Goal: Use online tool/utility

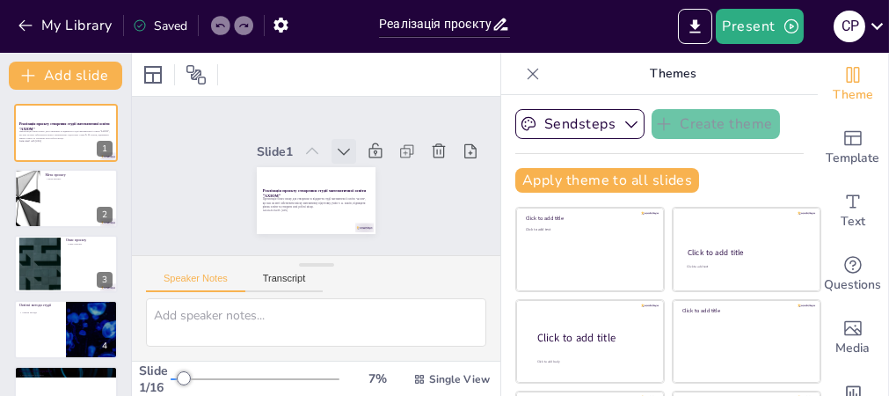
click at [335, 143] on icon at bounding box center [344, 152] width 18 height 18
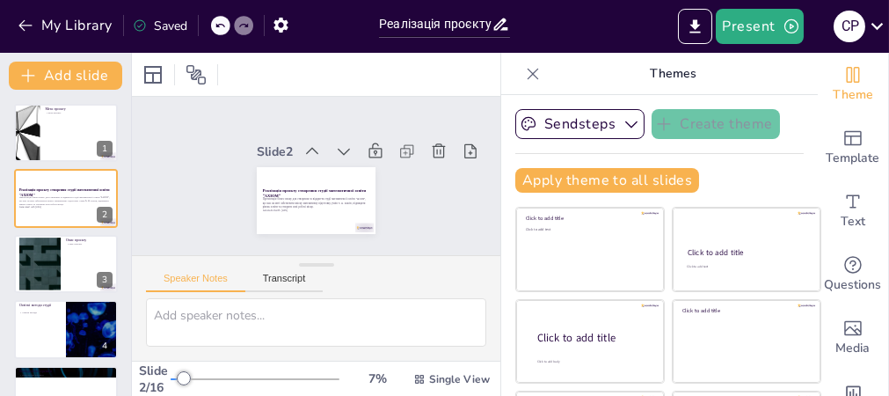
click at [335, 143] on icon at bounding box center [344, 152] width 18 height 18
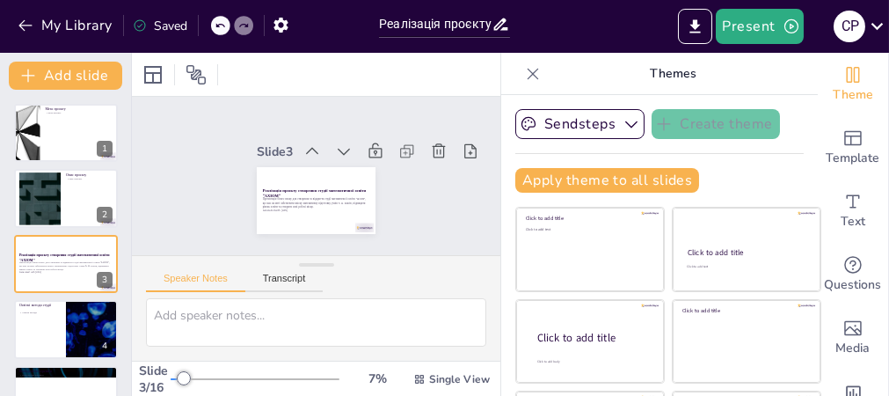
click at [335, 143] on icon at bounding box center [344, 152] width 18 height 18
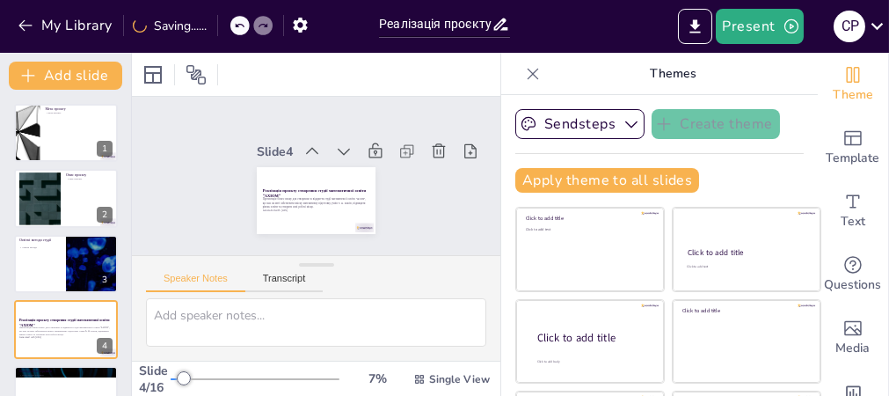
click at [335, 143] on icon at bounding box center [344, 152] width 18 height 18
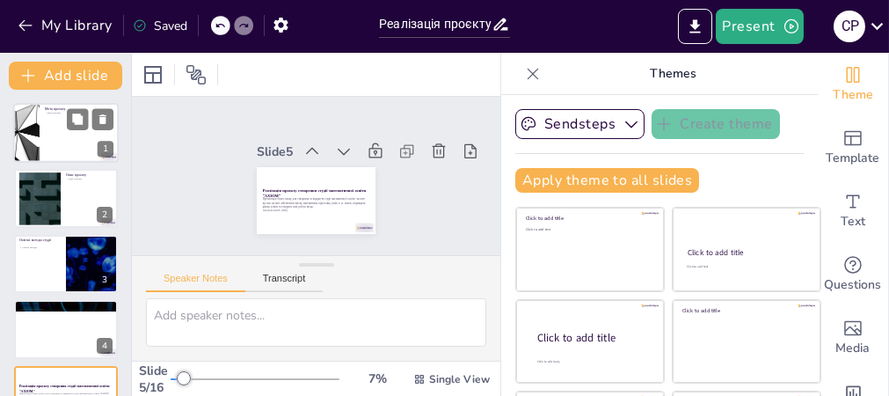
click at [70, 136] on div at bounding box center [66, 133] width 106 height 60
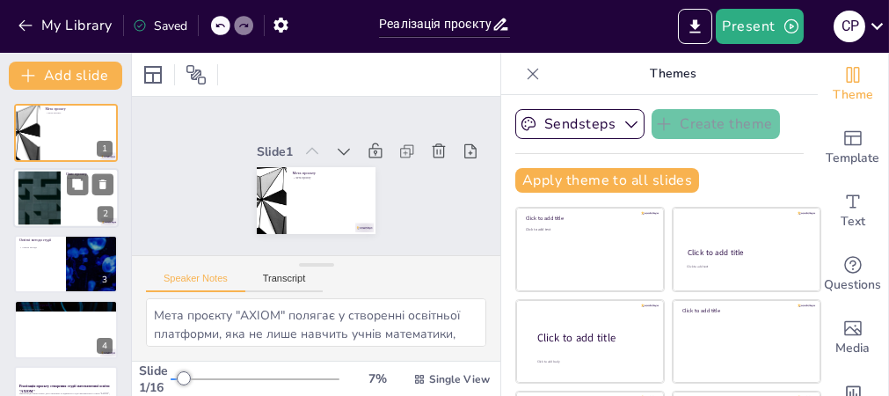
click at [41, 197] on div at bounding box center [39, 199] width 95 height 54
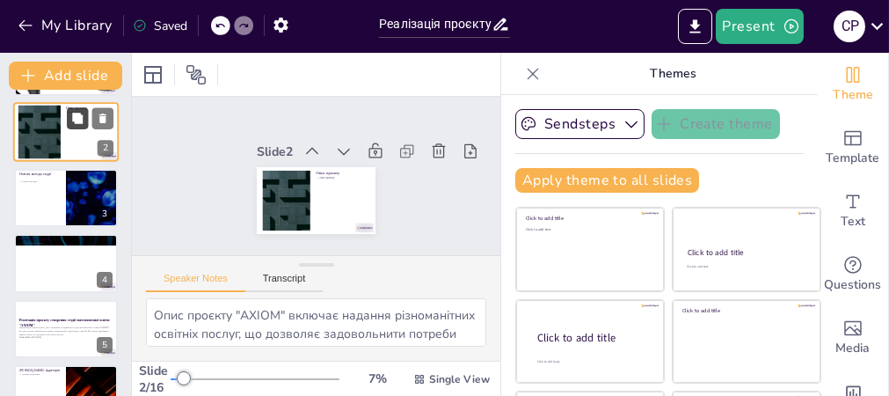
scroll to position [88, 0]
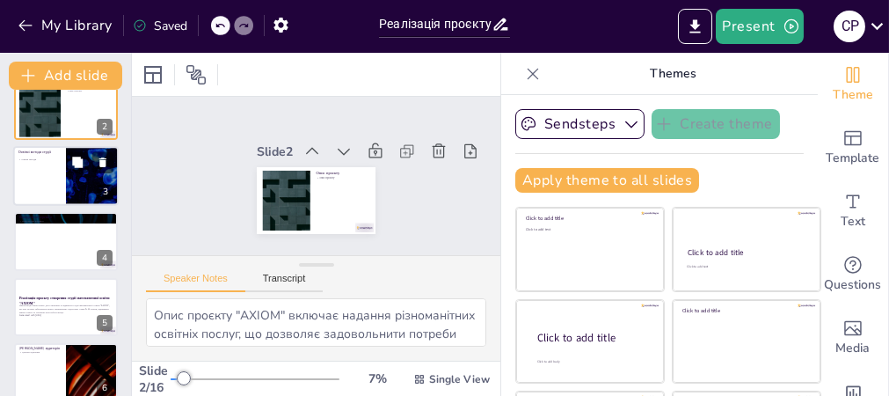
click at [52, 179] on div at bounding box center [66, 176] width 106 height 60
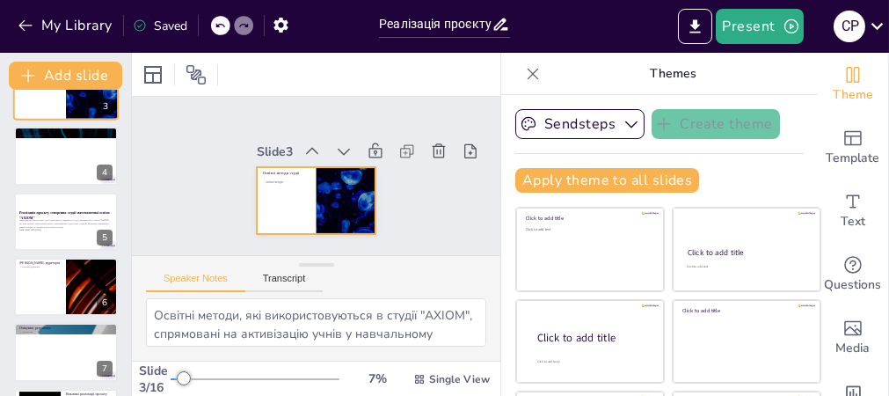
scroll to position [196, 0]
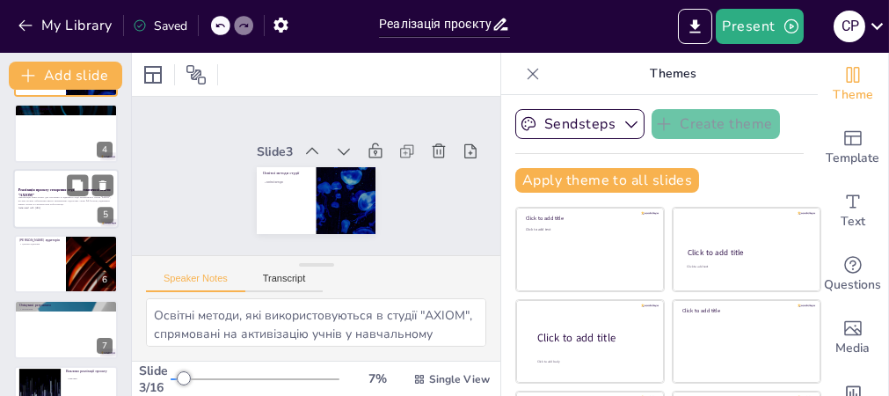
click at [50, 179] on div at bounding box center [66, 199] width 106 height 60
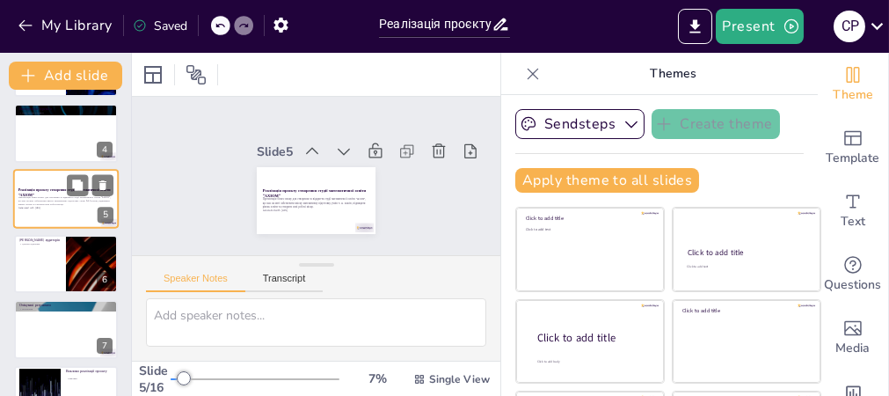
scroll to position [151, 0]
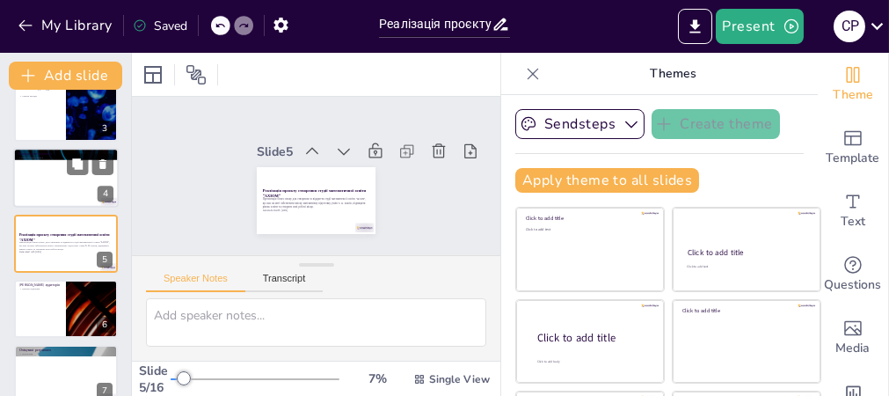
click at [62, 184] on div at bounding box center [66, 178] width 106 height 60
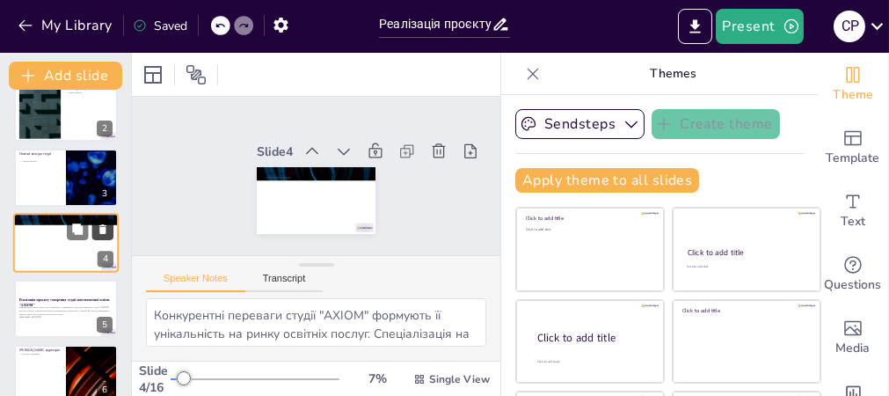
scroll to position [174, 0]
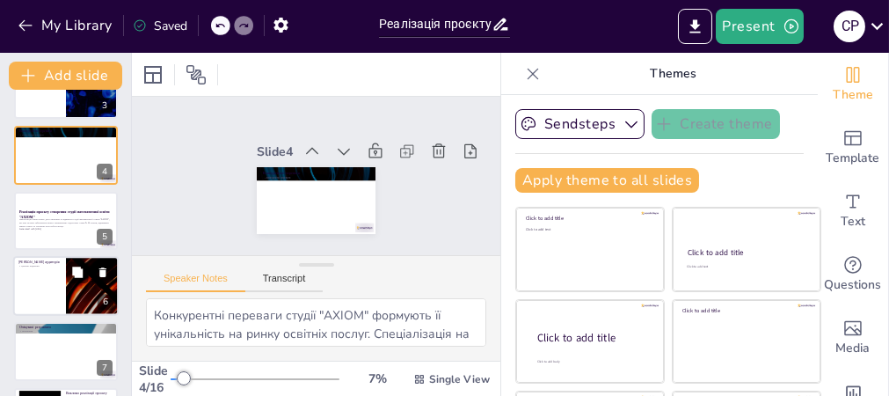
click at [40, 282] on div at bounding box center [66, 286] width 106 height 60
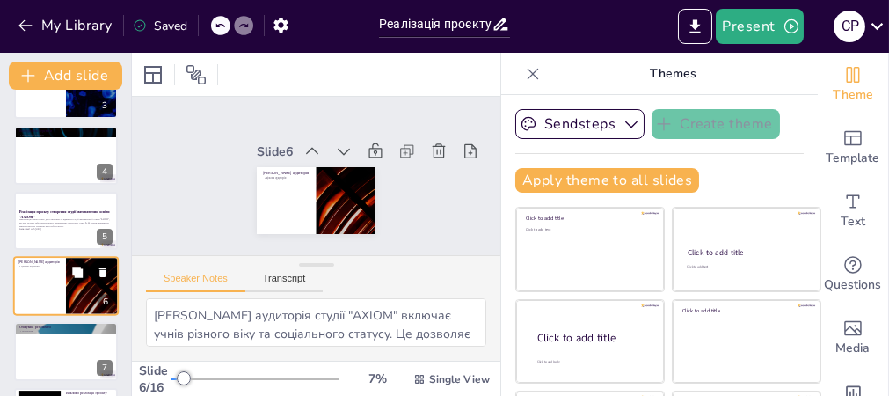
scroll to position [216, 0]
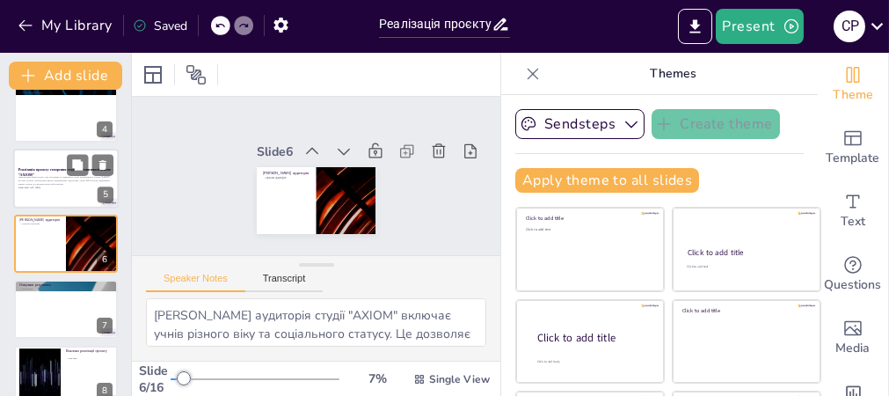
click at [62, 189] on div at bounding box center [66, 179] width 106 height 60
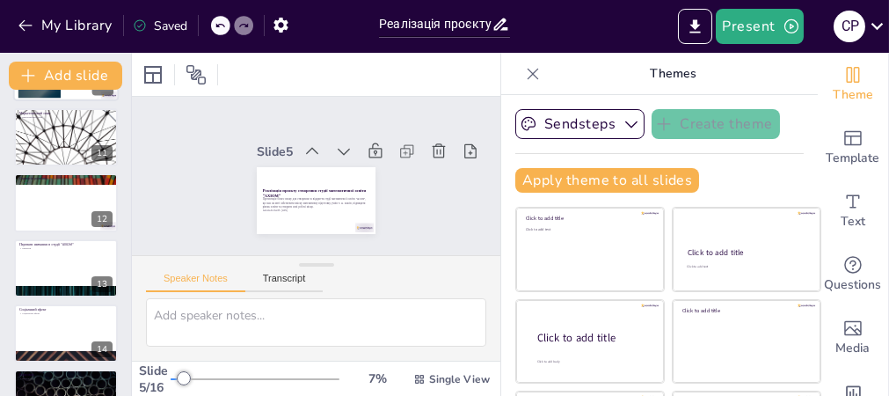
scroll to position [679, 0]
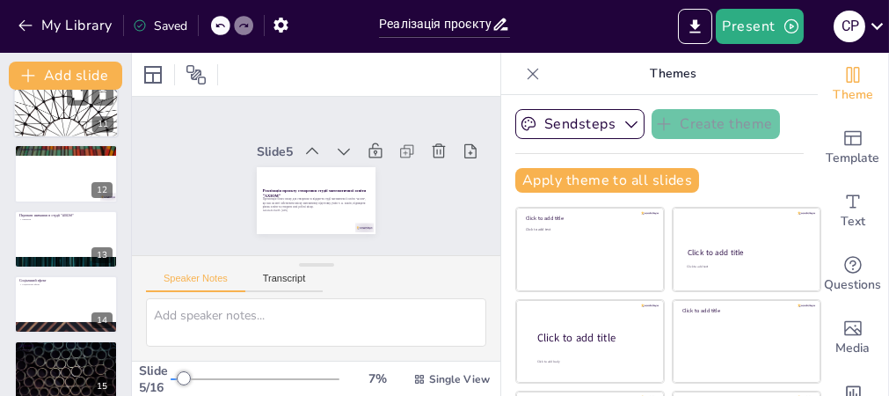
click at [74, 114] on div at bounding box center [66, 108] width 106 height 60
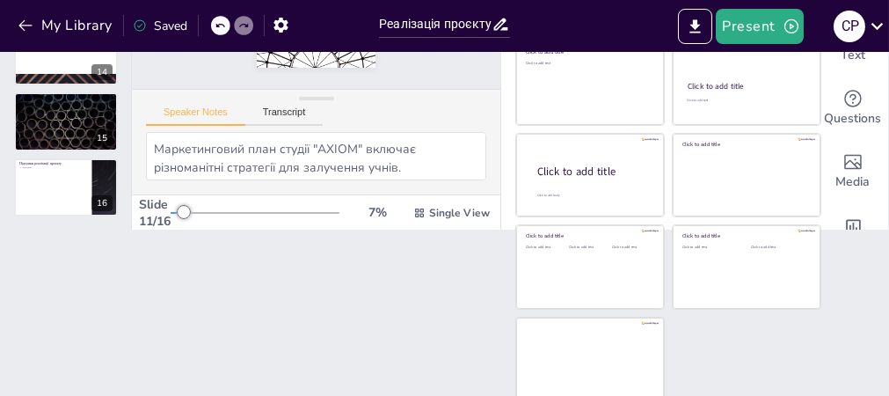
scroll to position [0, 0]
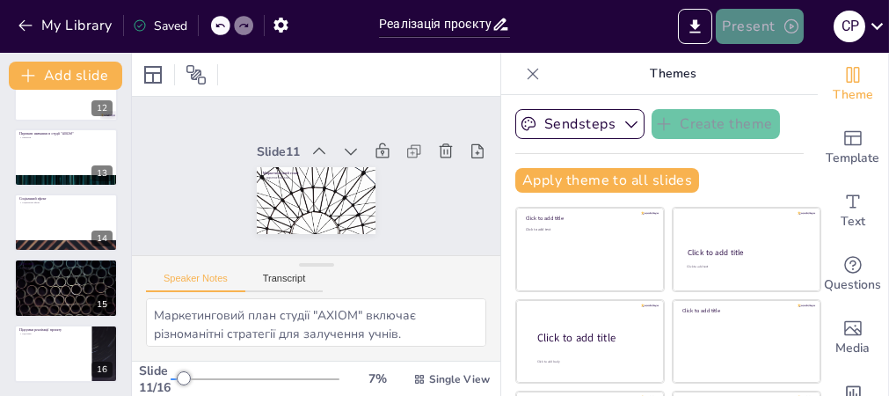
click at [772, 21] on button "Present" at bounding box center [760, 26] width 88 height 35
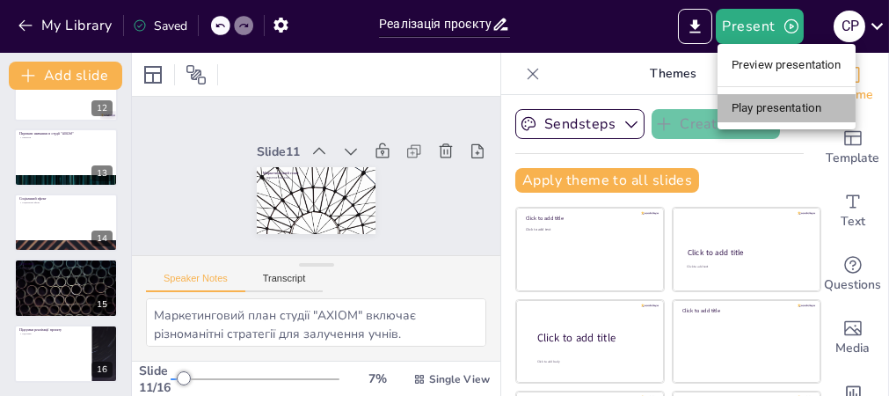
click at [776, 113] on li "Play presentation" at bounding box center [787, 108] width 138 height 28
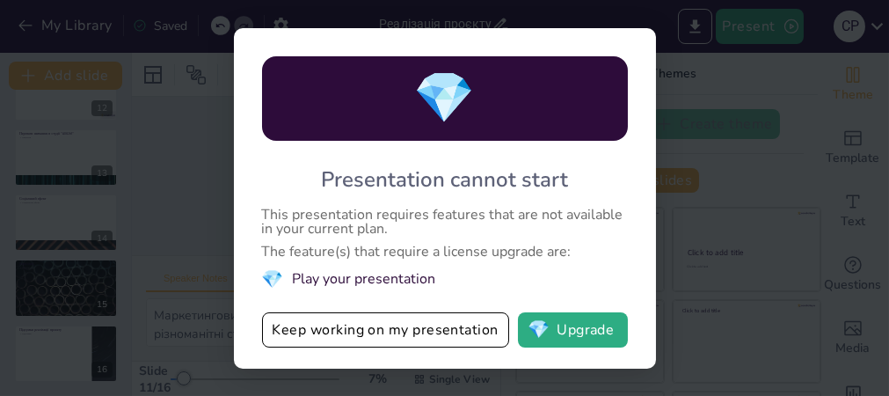
click at [737, 73] on div "💎 Presentation cannot start This presentation requires features that are not av…" at bounding box center [444, 198] width 889 height 396
